Goal: Information Seeking & Learning: Learn about a topic

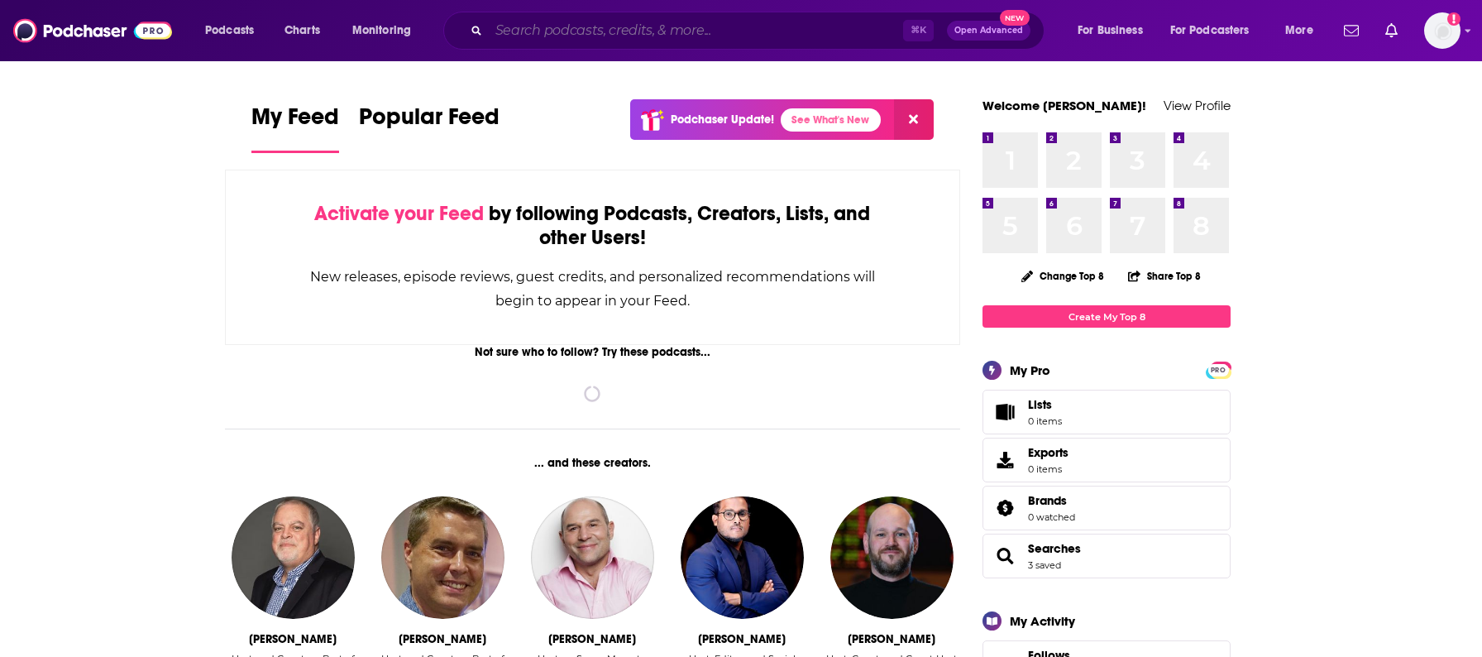
click at [653, 31] on input "Search podcasts, credits, & more..." at bounding box center [696, 30] width 414 height 26
paste input "doughboys"
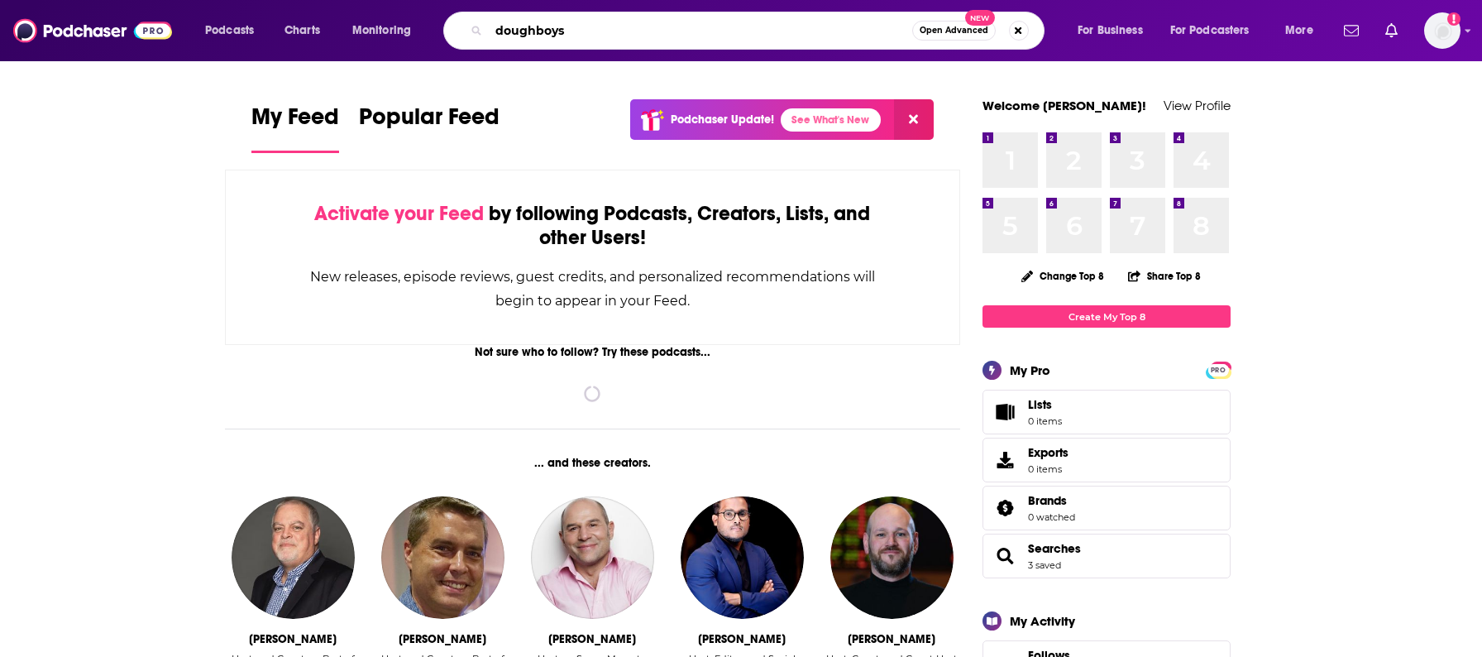
type input "doughboys"
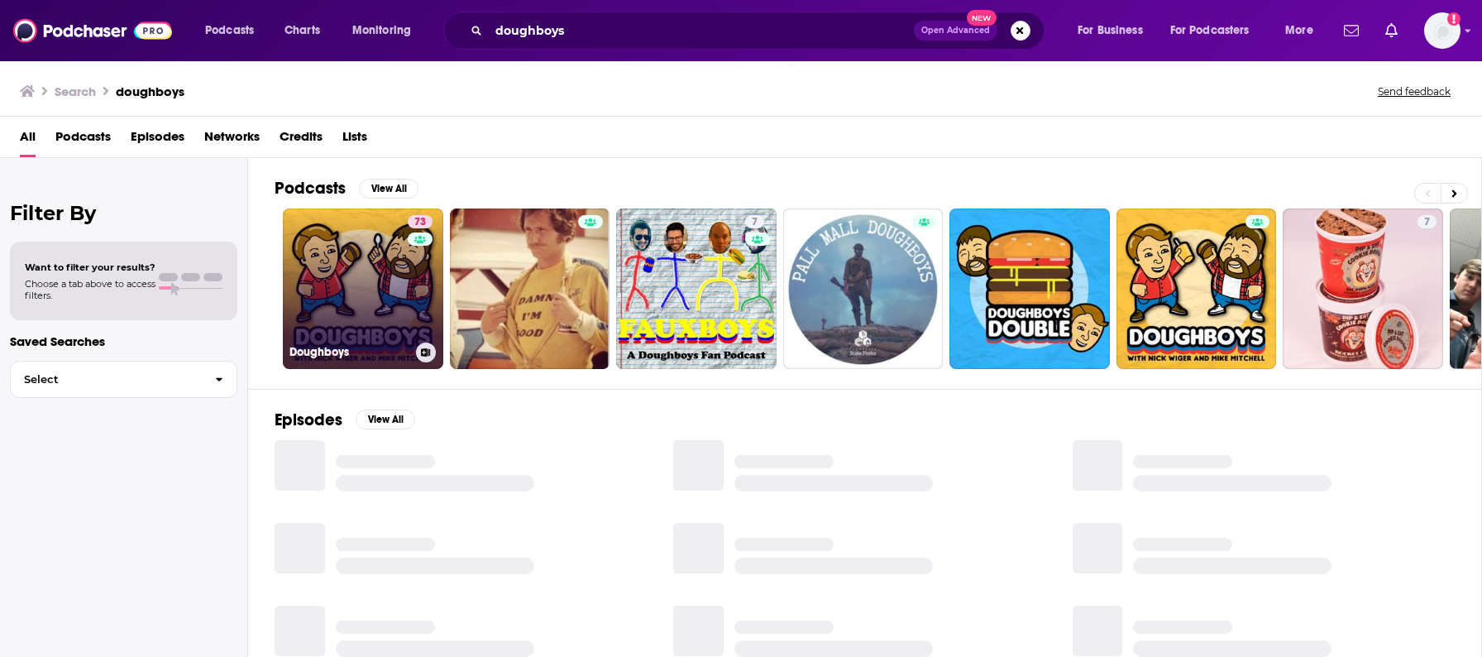
click at [361, 299] on link "73 Doughboys" at bounding box center [363, 288] width 160 height 160
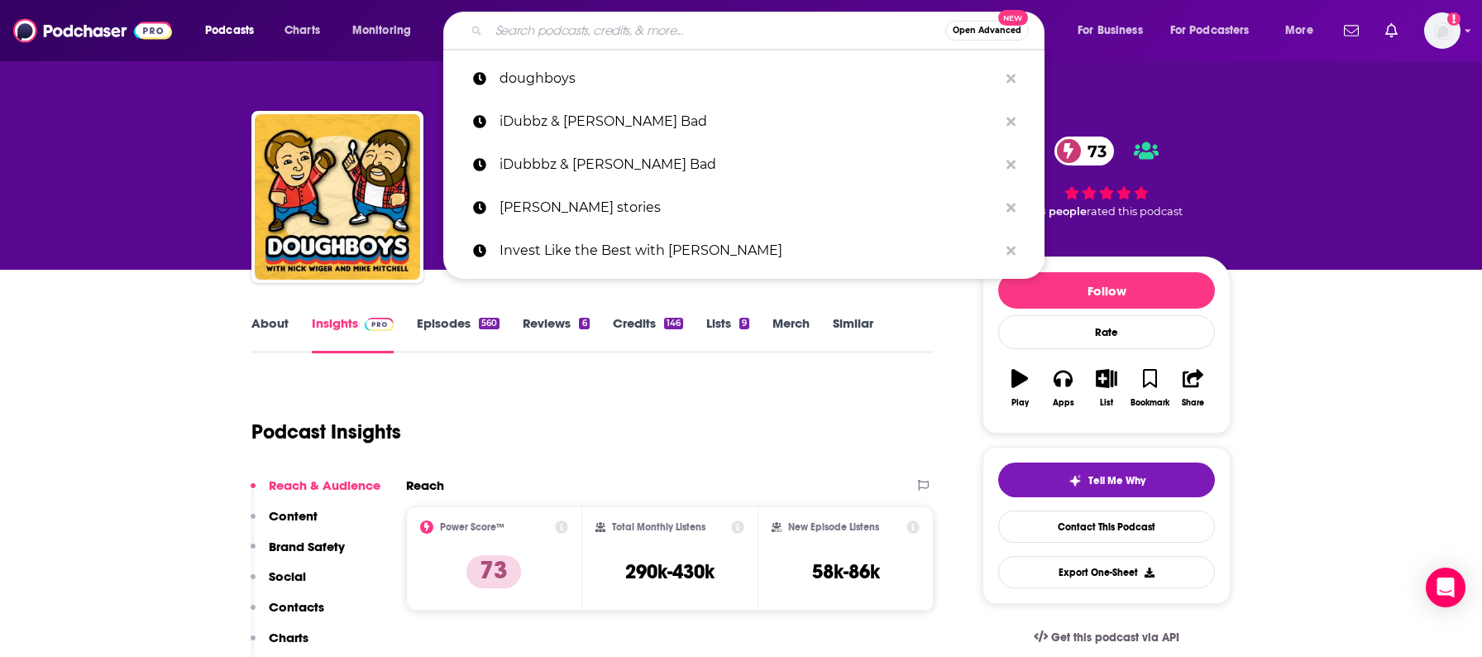
click at [574, 32] on input "Search podcasts, credits, & more..." at bounding box center [717, 30] width 457 height 26
paste input "Fake the Nation"
type input "Fake the Nation"
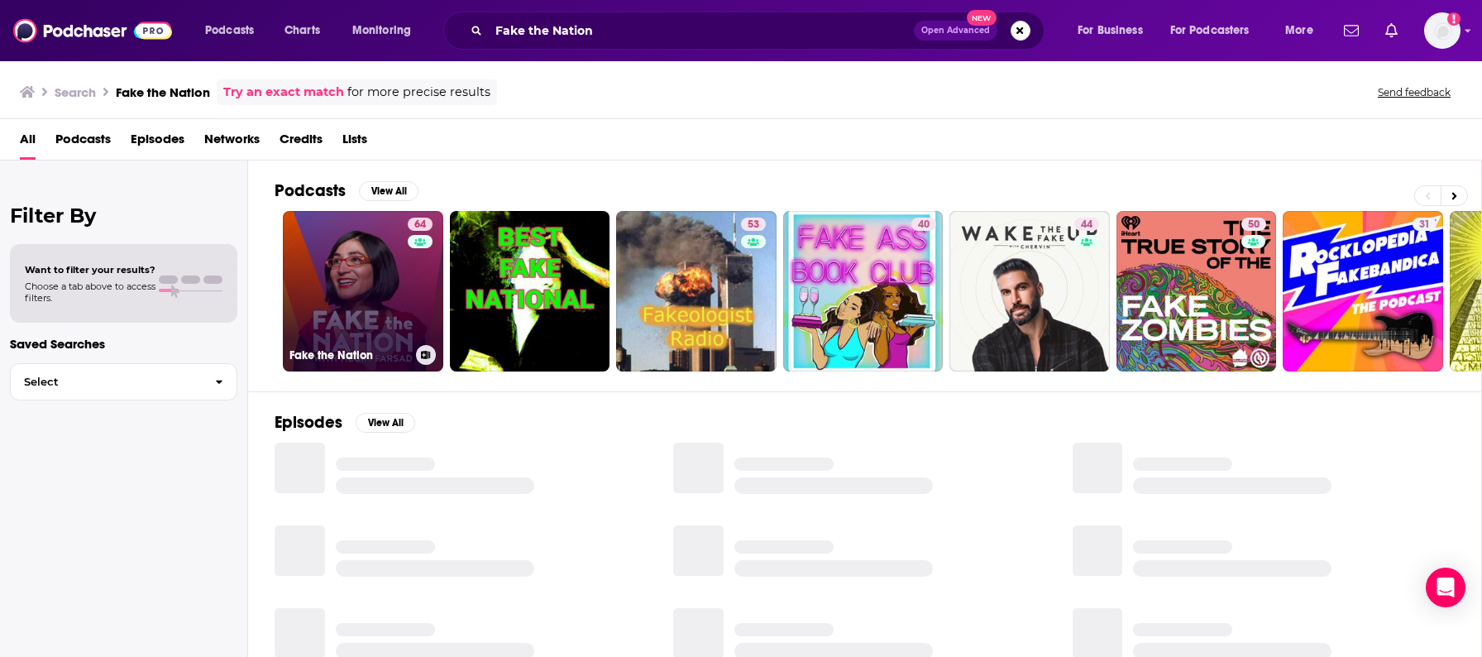
click at [357, 266] on link "64 Fake the Nation" at bounding box center [363, 291] width 160 height 160
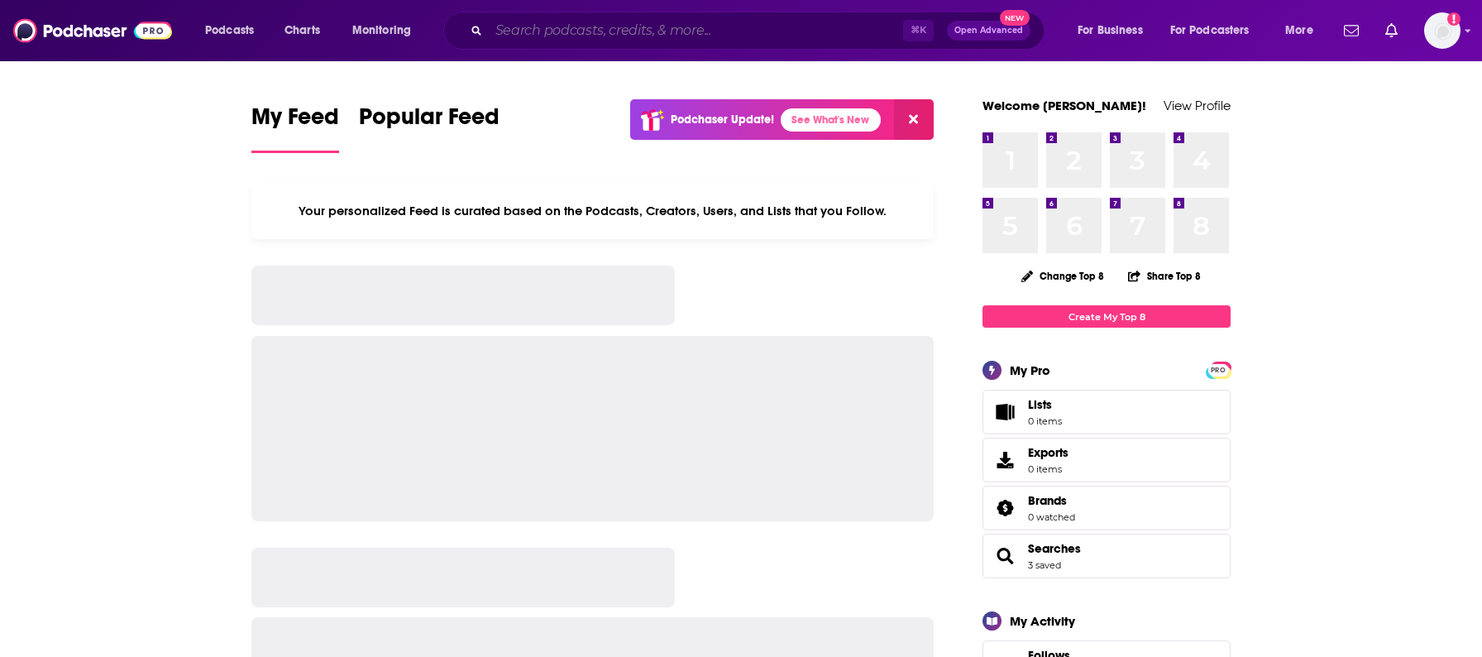
click at [576, 31] on input "Search podcasts, credits, & more..." at bounding box center [696, 30] width 414 height 26
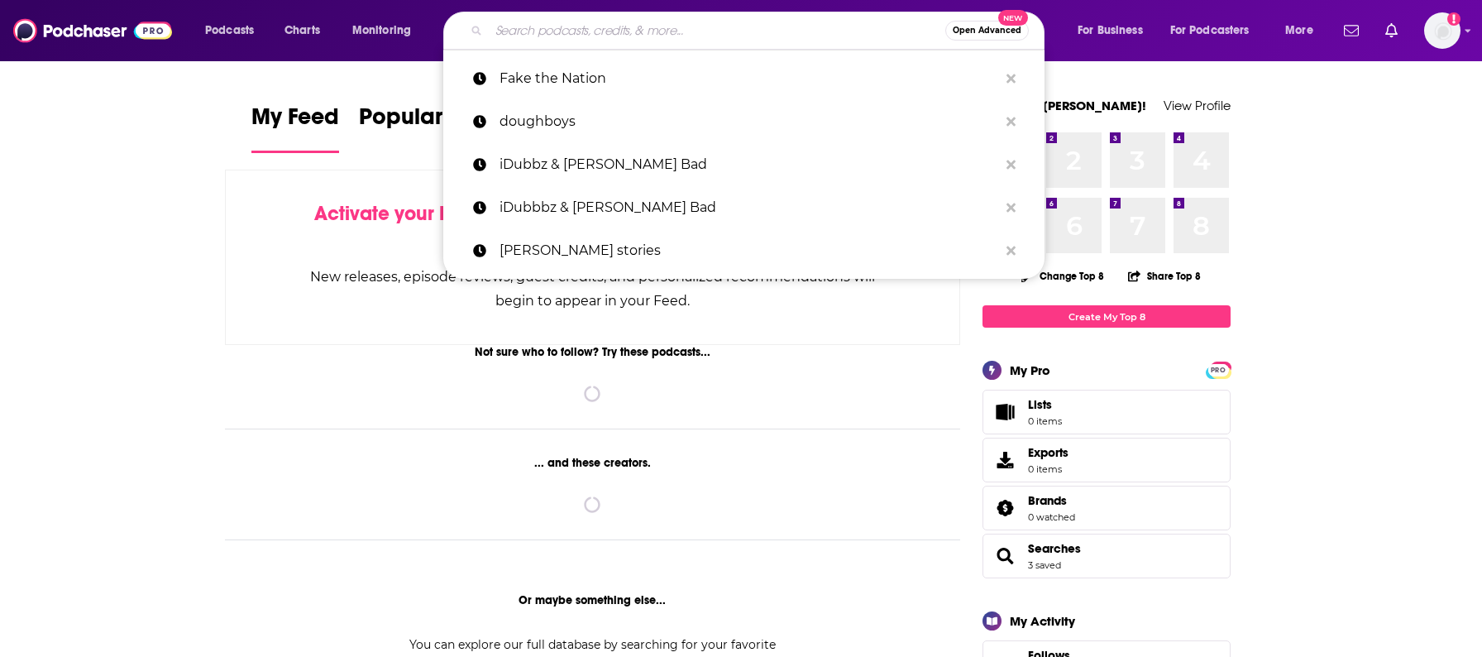
paste input "The Briefing"
type input "The Briefing"
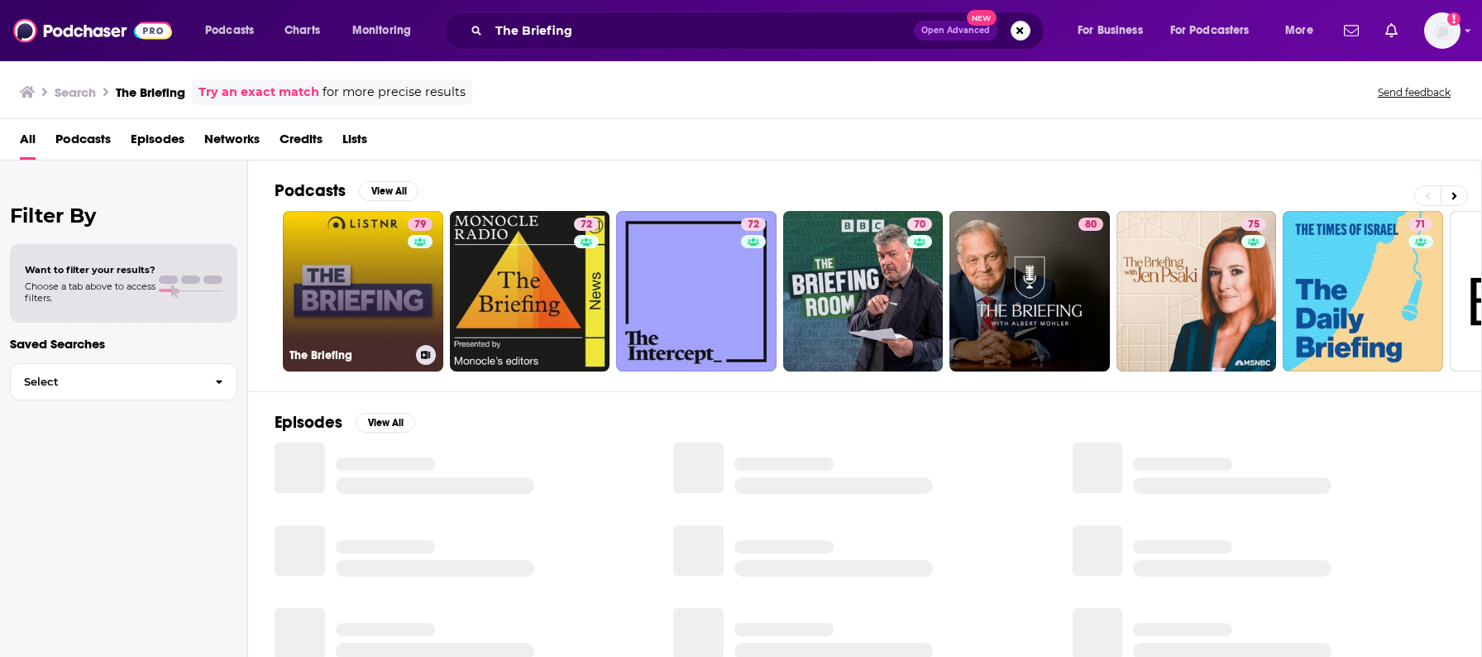
click at [354, 309] on link "79 The Briefing" at bounding box center [363, 291] width 160 height 160
